Goal: Check status: Check status

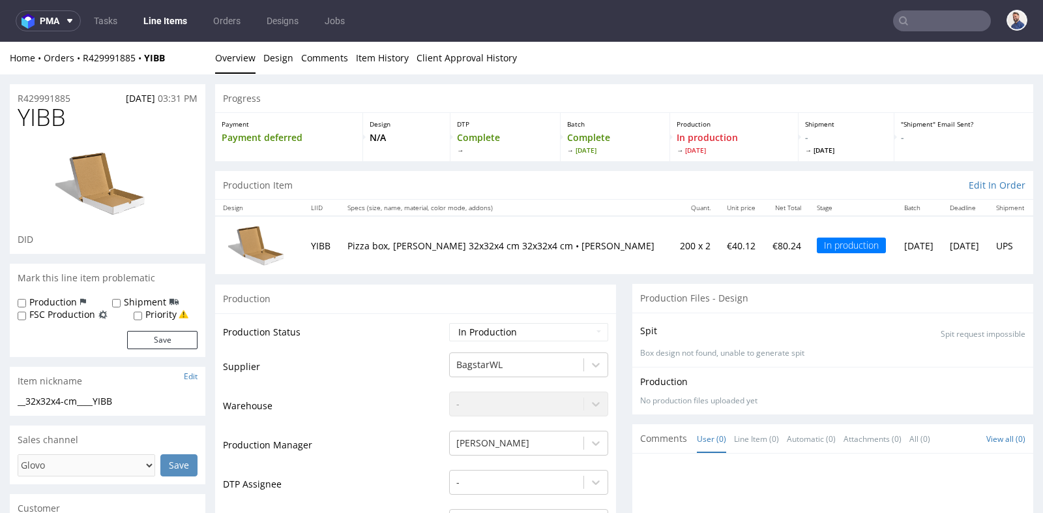
click at [957, 24] on input "text" at bounding box center [942, 20] width 98 height 21
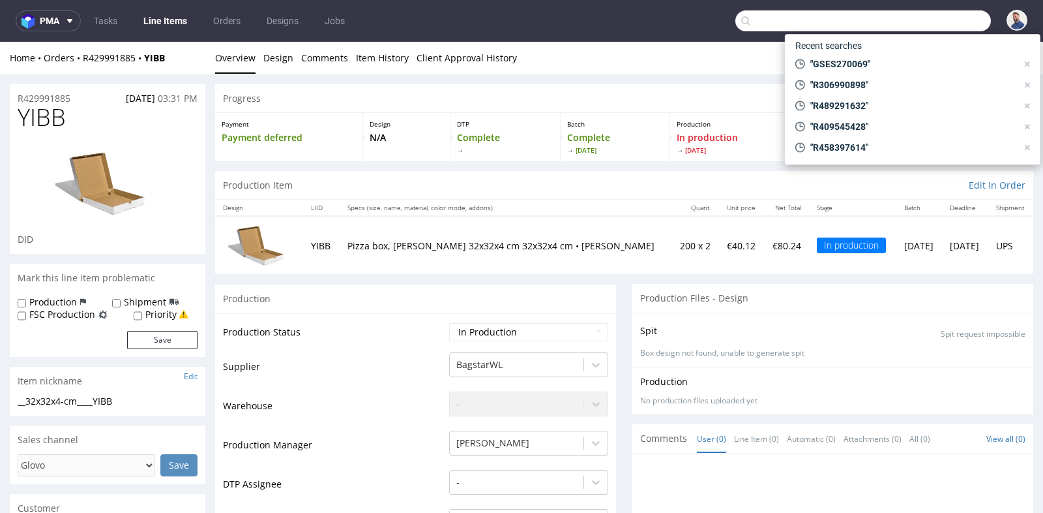
paste input "R318879573"
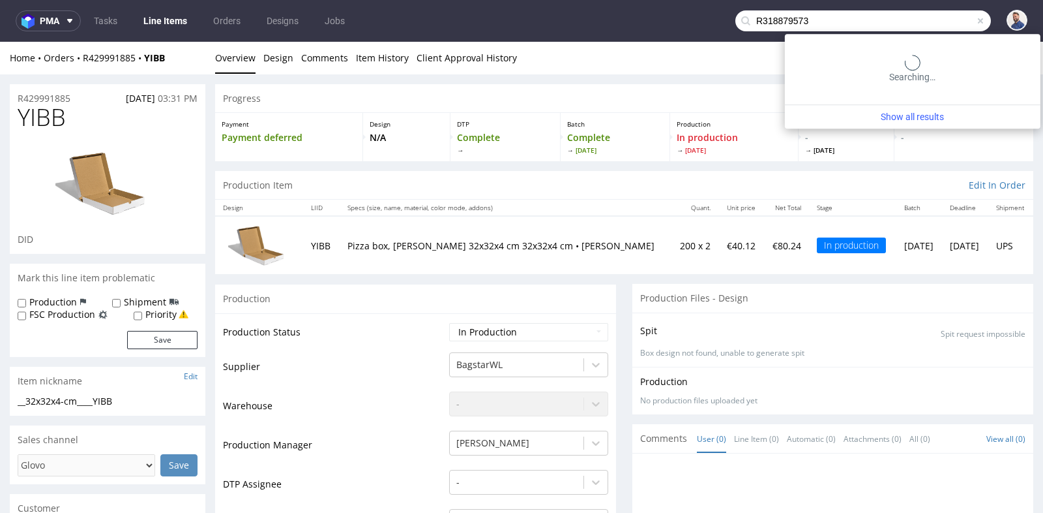
type input "R318879573"
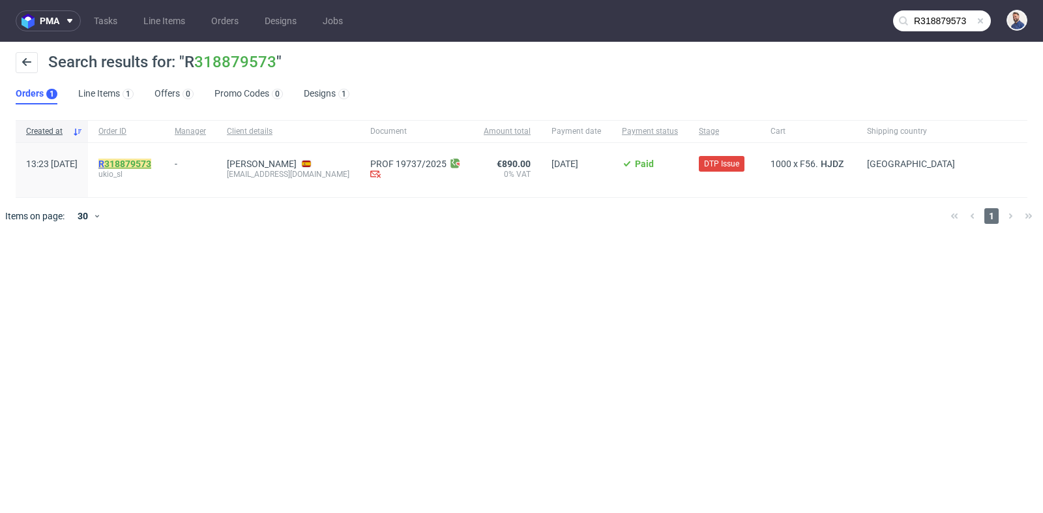
click at [151, 168] on link "318879573" at bounding box center [127, 163] width 47 height 10
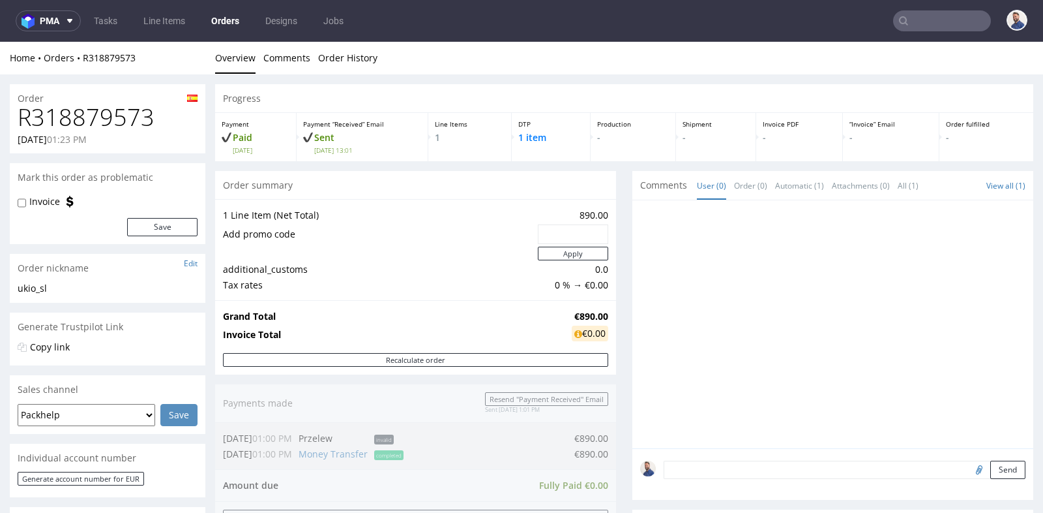
click at [602, 187] on div "Order summary" at bounding box center [415, 185] width 401 height 29
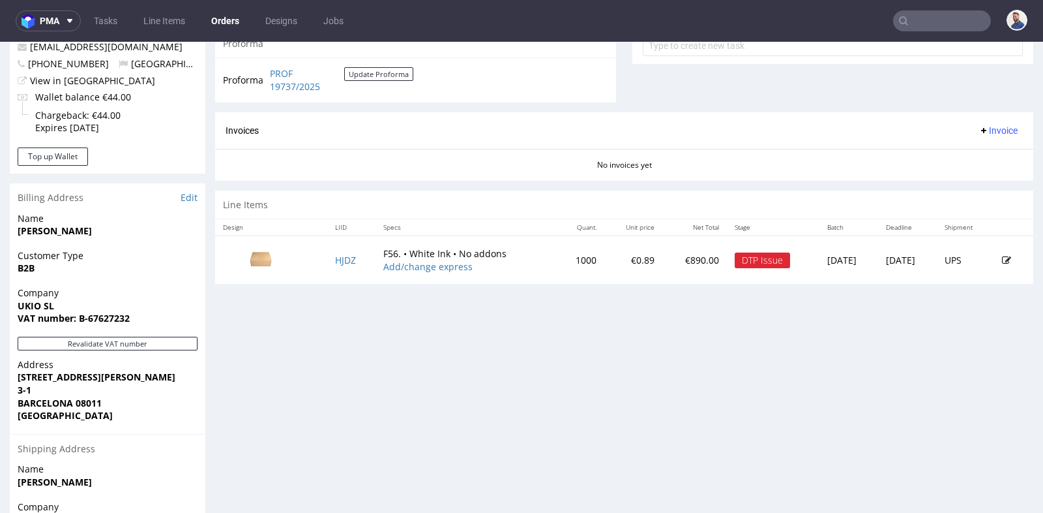
scroll to position [522, 0]
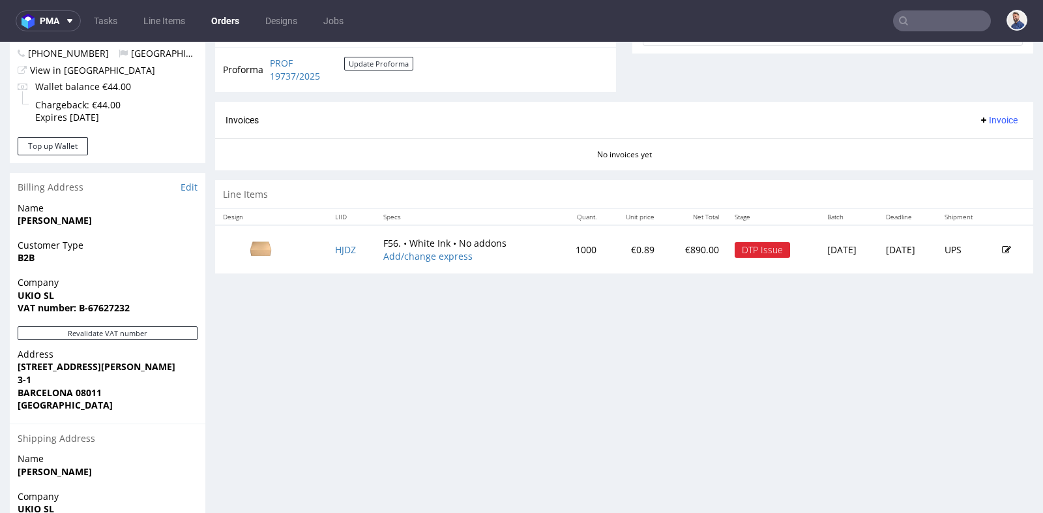
click at [912, 32] on nav "pma Tasks Line Items Orders Designs Jobs" at bounding box center [521, 21] width 1043 height 42
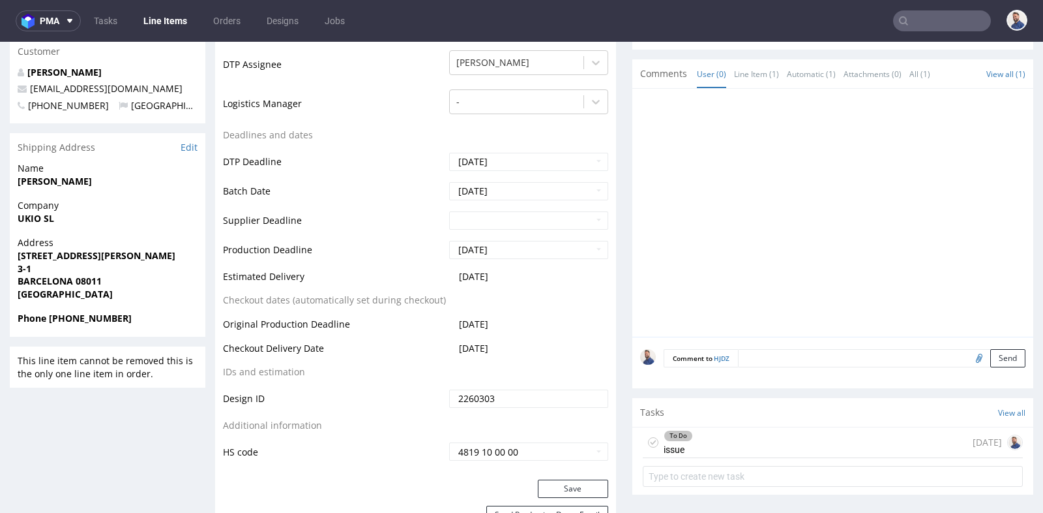
scroll to position [464, 0]
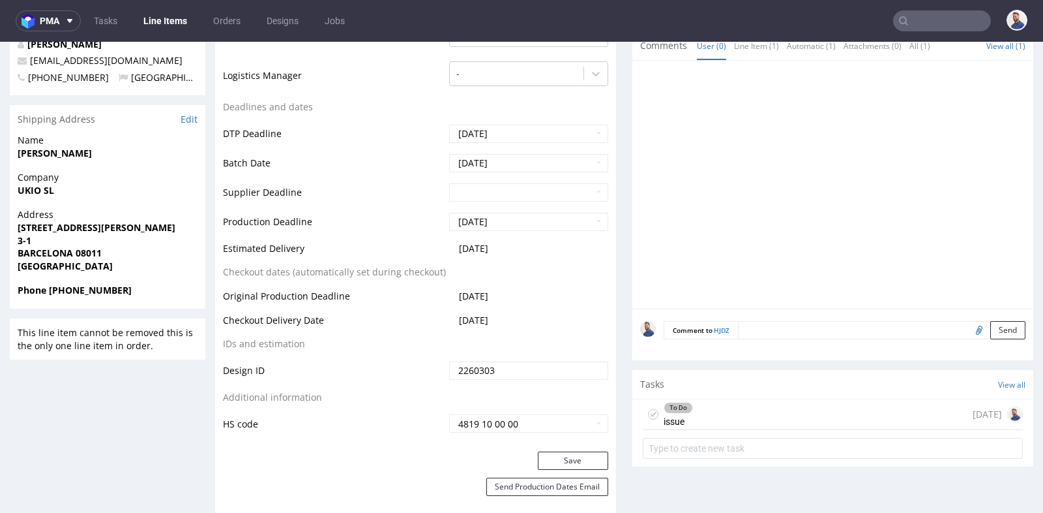
click at [771, 418] on div "To Do issue [DATE]" at bounding box center [833, 414] width 380 height 31
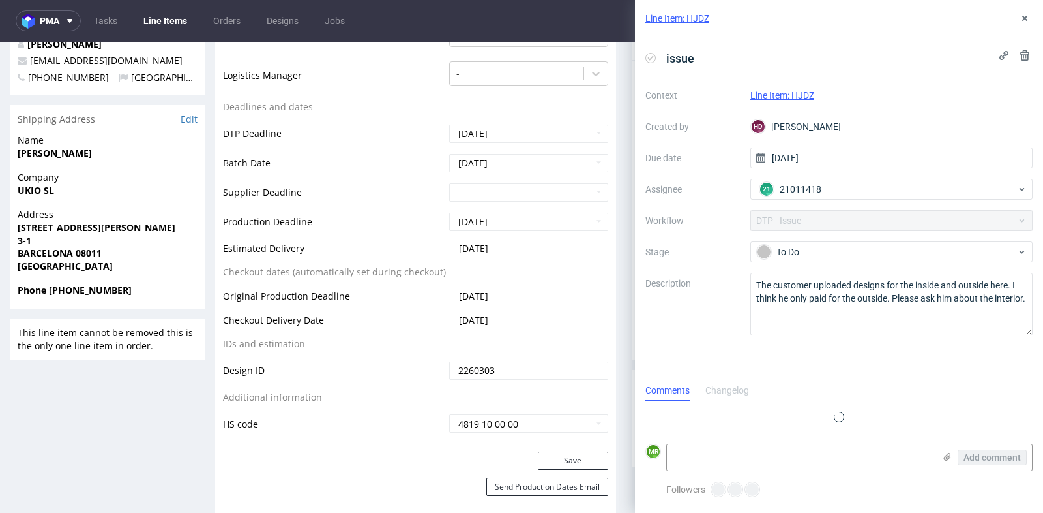
scroll to position [21, 0]
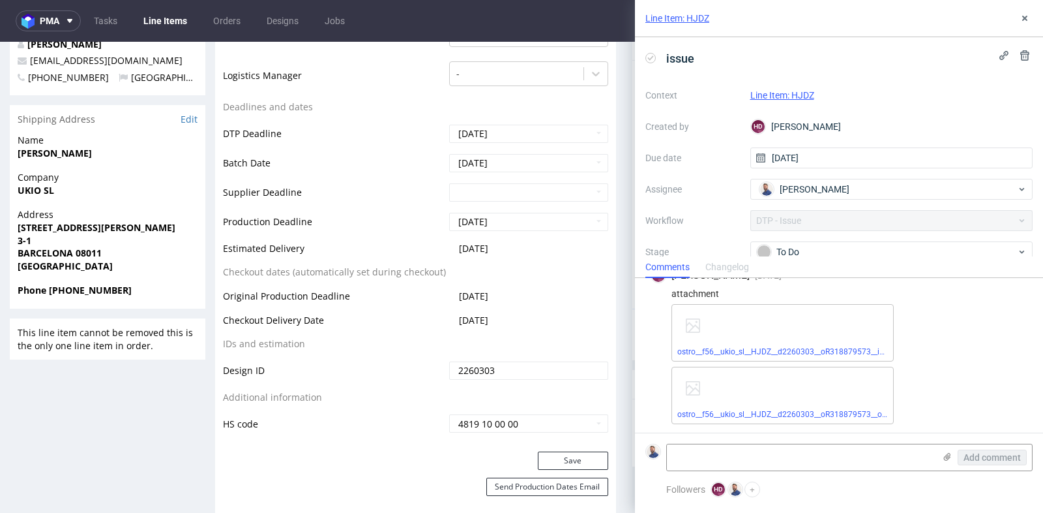
click at [942, 390] on div "ostro__f56__ukio_sl__HJDZ__d2260303__oR318879573__inside.pdf ostro__f56__ukio_s…" at bounding box center [850, 364] width 356 height 120
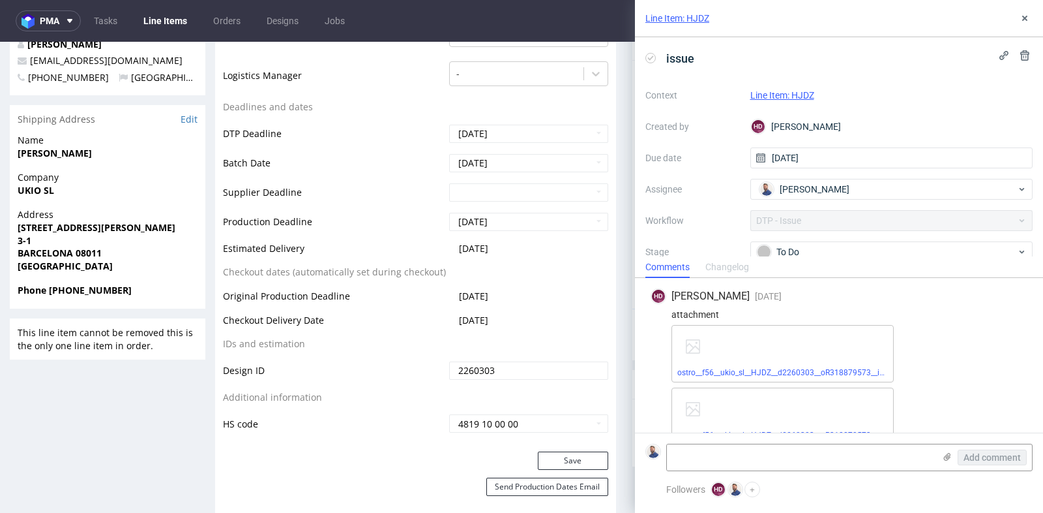
click at [842, 351] on div "ostro__f56__ukio_sl__HJDZ__d2260303__oR318879573__inside.pdf" at bounding box center [783, 353] width 222 height 57
click at [834, 369] on link "ostro__f56__ukio_sl__HJDZ__d2260303__oR318879573__inside.pdf" at bounding box center [795, 372] width 235 height 9
click at [834, 430] on span "ostro__f56__ukio_sl__HJDZ__d2260303__oR318879573__outside.pdf" at bounding box center [783, 435] width 211 height 10
click at [833, 428] on div "ostro__f56__ukio_sl__HJDZ__d2260303__oR318879573__outside.pdf" at bounding box center [783, 415] width 222 height 57
click at [834, 430] on link "ostro__f56__ukio_sl__HJDZ__d2260303__oR318879573__outside.pdf" at bounding box center [798, 434] width 240 height 9
